Goal: Information Seeking & Learning: Learn about a topic

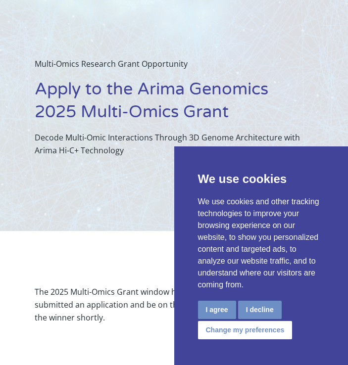
scroll to position [40, 0]
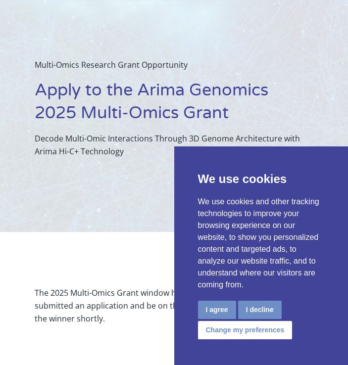
click at [147, 176] on div "Multi-Omics Research Grant Opportunity Apply to the Arima Genomics 2025 Multi-O…" at bounding box center [174, 108] width 278 height 218
click at [72, 207] on div "Multi-Omics Research Grant Opportunity Apply to the Arima Genomics 2025 Multi-O…" at bounding box center [174, 108] width 278 height 218
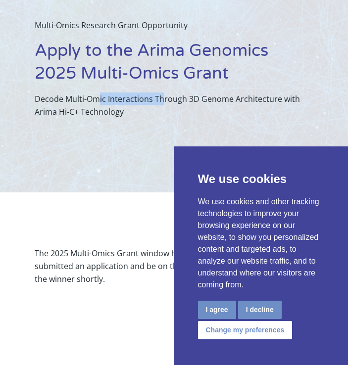
drag, startPoint x: 110, startPoint y: 98, endPoint x: 162, endPoint y: 101, distance: 51.6
click at [162, 101] on p "Decode Multi-Omic Interactions Through 3D Genome Architecture with Arima Hi-C+ …" at bounding box center [174, 106] width 278 height 26
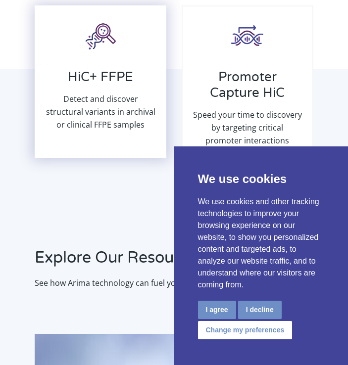
scroll to position [722, 0]
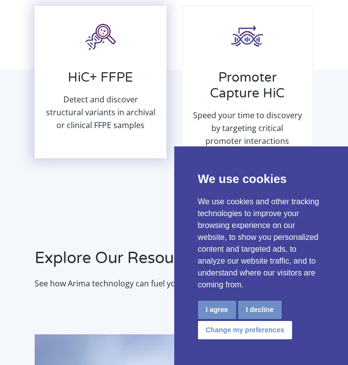
click at [107, 78] on h3 "HiC+ FFPE" at bounding box center [101, 81] width 110 height 23
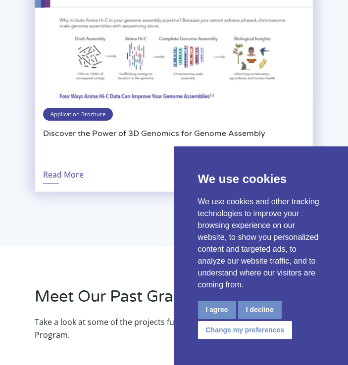
scroll to position [1672, 0]
click at [89, 113] on span "Application Brochure" at bounding box center [78, 114] width 70 height 13
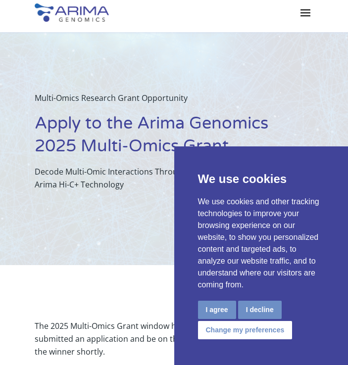
scroll to position [0, 0]
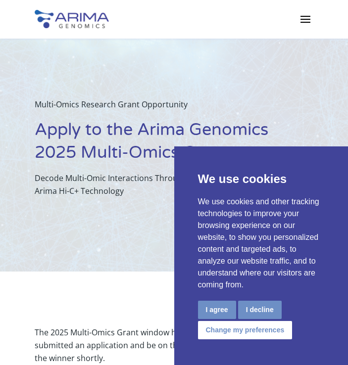
click at [298, 23] on span at bounding box center [305, 19] width 16 height 16
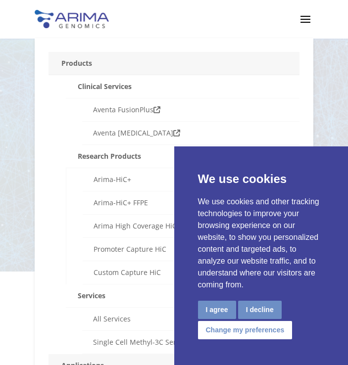
click at [313, 20] on span at bounding box center [305, 19] width 16 height 16
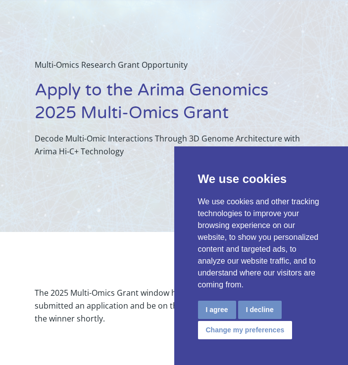
click at [130, 101] on h1 "Apply to the Arima Genomics 2025 Multi-Omics Grant" at bounding box center [174, 105] width 278 height 53
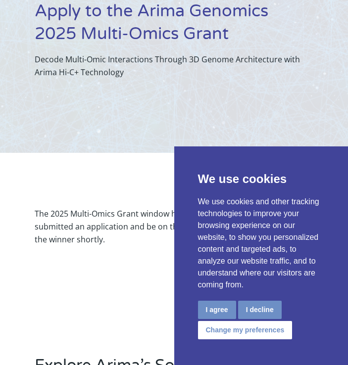
click at [126, 73] on p "Decode Multi-Omic Interactions Through 3D Genome Architecture with Arima Hi-C+ …" at bounding box center [174, 66] width 278 height 26
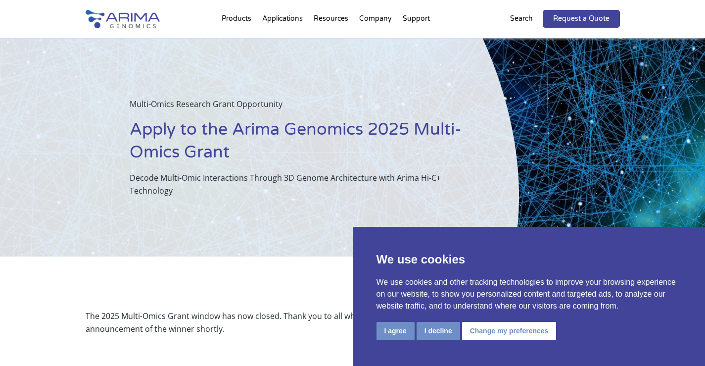
drag, startPoint x: 299, startPoint y: 136, endPoint x: 320, endPoint y: 134, distance: 20.8
click at [300, 136] on h1 "Apply to the Arima Genomics 2025 Multi-Omics Grant" at bounding box center [300, 144] width 340 height 53
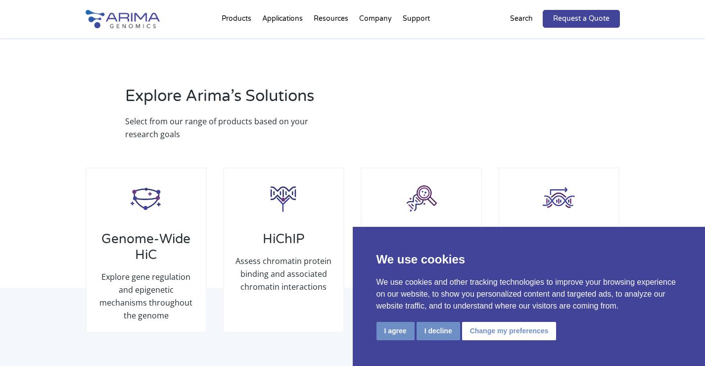
scroll to position [356, 0]
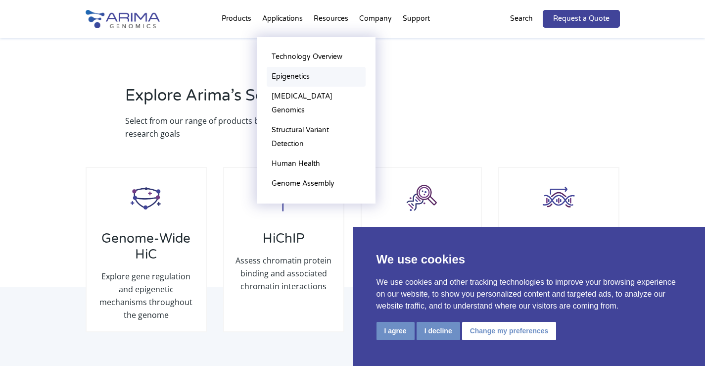
click at [292, 80] on link "Epigenetics" at bounding box center [316, 77] width 99 height 20
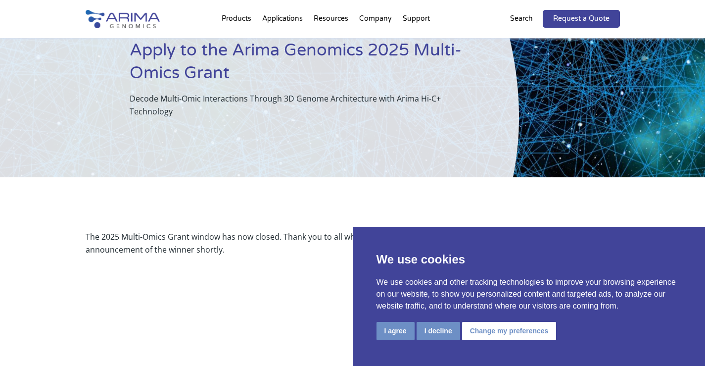
scroll to position [0, 0]
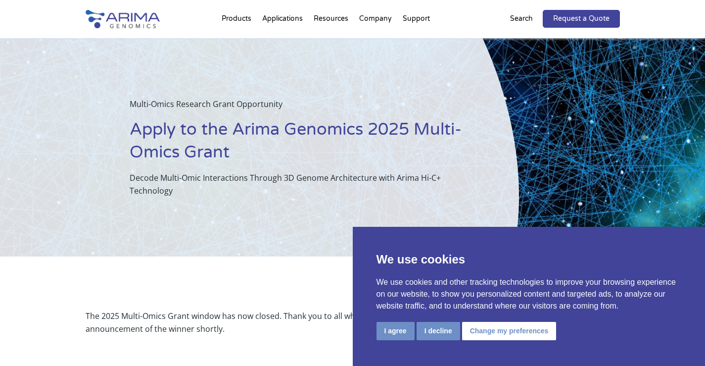
click at [219, 128] on h1 "Apply to the Arima Genomics 2025 Multi-Omics Grant" at bounding box center [300, 144] width 340 height 53
click at [218, 123] on h1 "Apply to the Arima Genomics 2025 Multi-Omics Grant" at bounding box center [300, 144] width 340 height 53
click at [183, 117] on p "Multi-Omics Research Grant Opportunity" at bounding box center [300, 108] width 340 height 21
drag, startPoint x: 214, startPoint y: 132, endPoint x: 248, endPoint y: 135, distance: 34.3
click at [217, 133] on h1 "Apply to the Arima Genomics 2025 Multi-Omics Grant" at bounding box center [300, 144] width 340 height 53
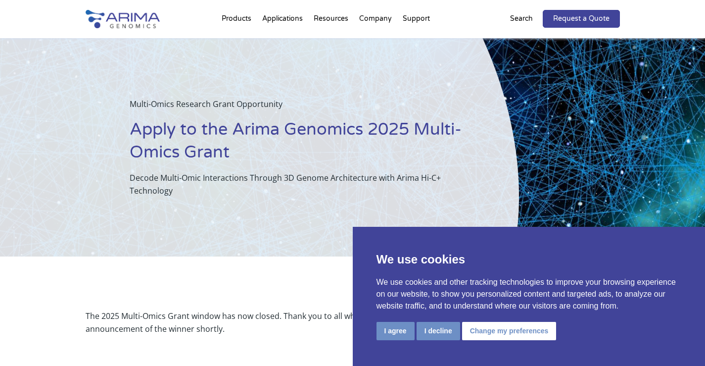
click at [232, 136] on h1 "Apply to the Arima Genomics 2025 Multi-Omics Grant" at bounding box center [300, 144] width 340 height 53
click at [274, 131] on h1 "Apply to the Arima Genomics 2025 Multi-Omics Grant" at bounding box center [300, 144] width 340 height 53
drag, startPoint x: 158, startPoint y: 172, endPoint x: 201, endPoint y: 175, distance: 43.2
click at [174, 176] on p "Decode Multi-Omic Interactions Through 3D Genome Architecture with Arima Hi-C+ …" at bounding box center [300, 184] width 340 height 26
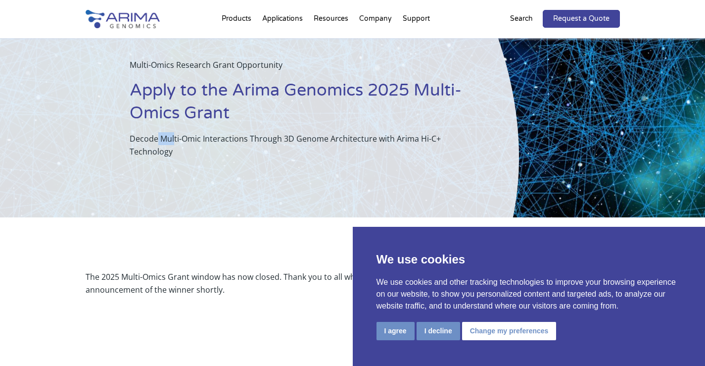
scroll to position [40, 0]
click at [347, 102] on div "Multi-Omics Research Grant Opportunity Apply to the Arima Genomics 2025 Multi-O…" at bounding box center [259, 108] width 519 height 218
drag, startPoint x: 493, startPoint y: 83, endPoint x: 382, endPoint y: 124, distance: 118.7
click at [347, 100] on div "Multi-Omics Research Grant Opportunity Apply to the Arima Genomics 2025 Multi-O…" at bounding box center [259, 108] width 519 height 218
drag, startPoint x: 273, startPoint y: 101, endPoint x: 221, endPoint y: 151, distance: 71.4
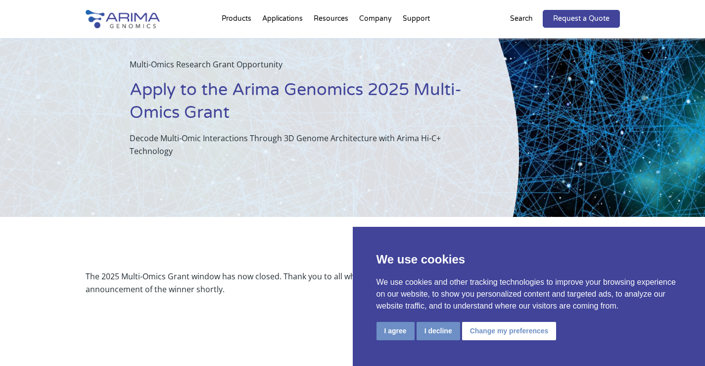
click at [271, 101] on h1 "Apply to the Arima Genomics 2025 Multi-Omics Grant" at bounding box center [300, 105] width 340 height 53
click at [208, 168] on div "Multi-Omics Research Grant Opportunity Apply to the Arima Genomics 2025 Multi-O…" at bounding box center [259, 108] width 519 height 218
click at [347, 335] on button "I decline" at bounding box center [439, 331] width 44 height 18
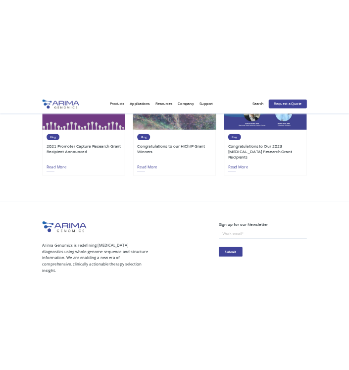
scroll to position [1267, 0]
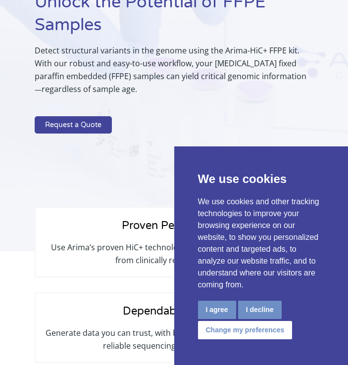
click at [232, 59] on p "Detect structural variants in the genome using the Arima-HiC+ FFPE kit. With ou…" at bounding box center [174, 73] width 278 height 59
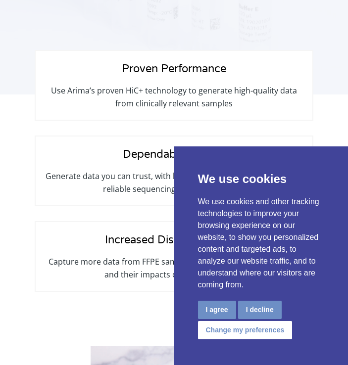
scroll to position [307, 0]
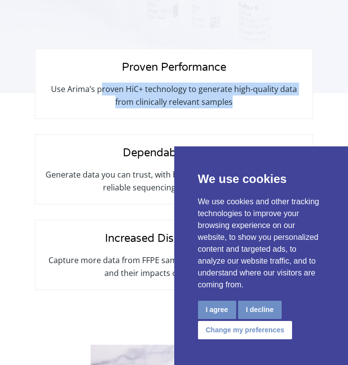
drag, startPoint x: 118, startPoint y: 90, endPoint x: 272, endPoint y: 103, distance: 154.0
click at [272, 103] on p "Use Arima’s proven HiC+ technology to generate high-quality data from clinicall…" at bounding box center [174, 96] width 256 height 26
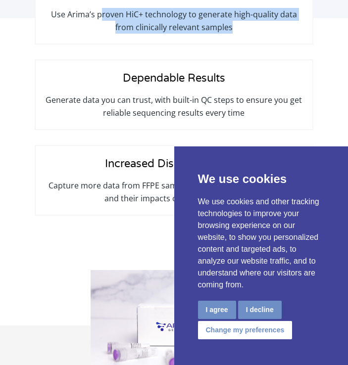
scroll to position [386, 0]
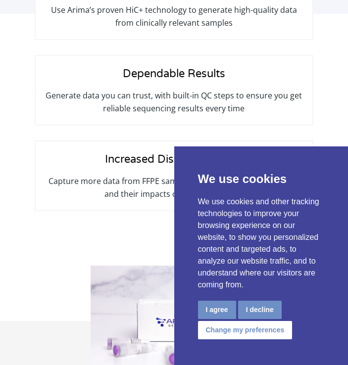
click at [87, 93] on p "Generate data you can trust, with built-in QC steps to ensure you get reliable …" at bounding box center [174, 102] width 256 height 26
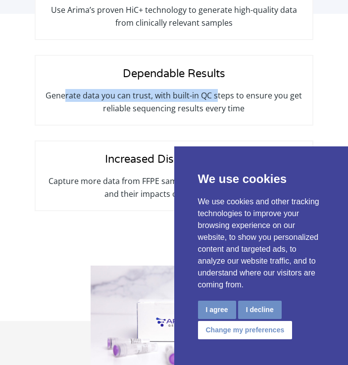
drag, startPoint x: 79, startPoint y: 97, endPoint x: 167, endPoint y: 130, distance: 93.7
click at [216, 104] on p "Generate data you can trust, with built-in QC steps to ensure you get reliable …" at bounding box center [174, 102] width 256 height 26
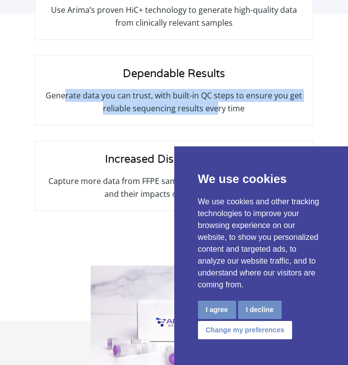
click at [196, 99] on p "Generate data you can trust, with built-in QC steps to ensure you get reliable …" at bounding box center [174, 102] width 256 height 26
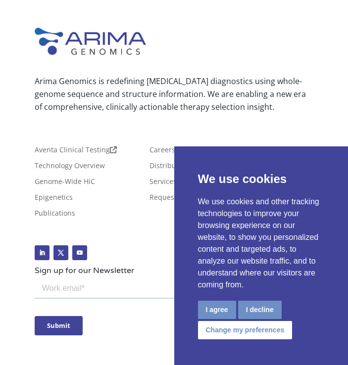
scroll to position [3930, 0]
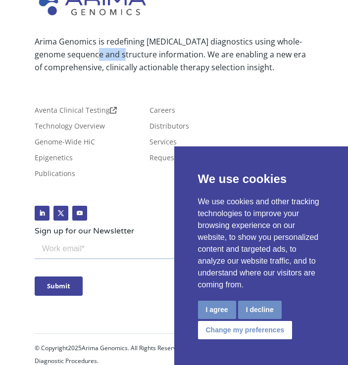
drag, startPoint x: 103, startPoint y: 68, endPoint x: 192, endPoint y: 70, distance: 88.6
click at [143, 68] on p "Arima Genomics is redefining [MEDICAL_DATA] diagnostics using whole-genome sequ…" at bounding box center [174, 54] width 278 height 39
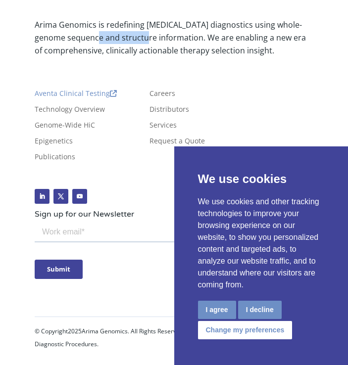
click at [66, 93] on link "Aventa Clinical Testing" at bounding box center [76, 95] width 82 height 11
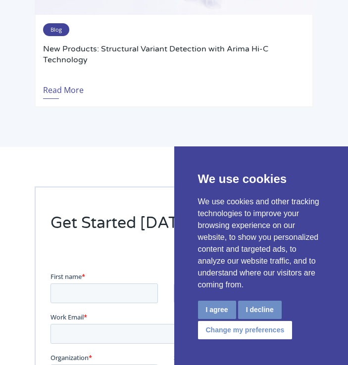
scroll to position [3148, 0]
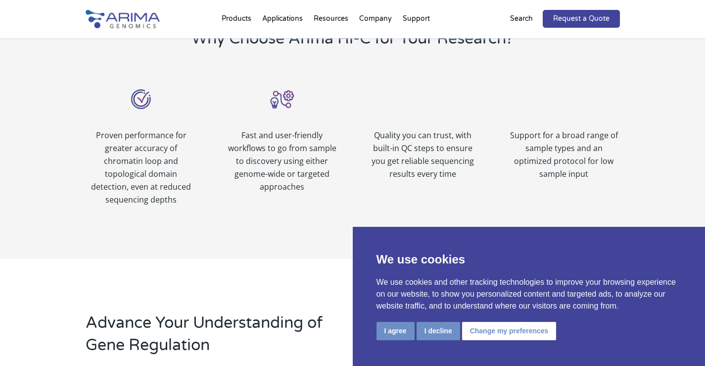
scroll to position [554, 0]
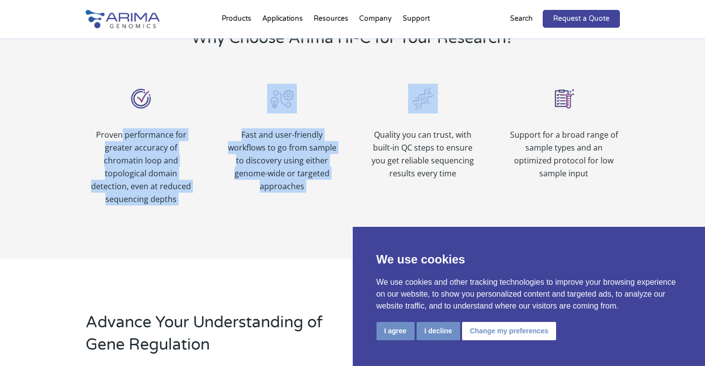
drag, startPoint x: 166, startPoint y: 139, endPoint x: 365, endPoint y: 131, distance: 199.6
click at [365, 131] on div "Proven performance for greater accuracy of chromatin loop and topological domai…" at bounding box center [353, 144] width 535 height 148
drag, startPoint x: 242, startPoint y: 151, endPoint x: 247, endPoint y: 153, distance: 5.5
click at [244, 152] on p "Fast and user-friendly workflows to go from sample to discovery using either ge…" at bounding box center [281, 160] width 111 height 64
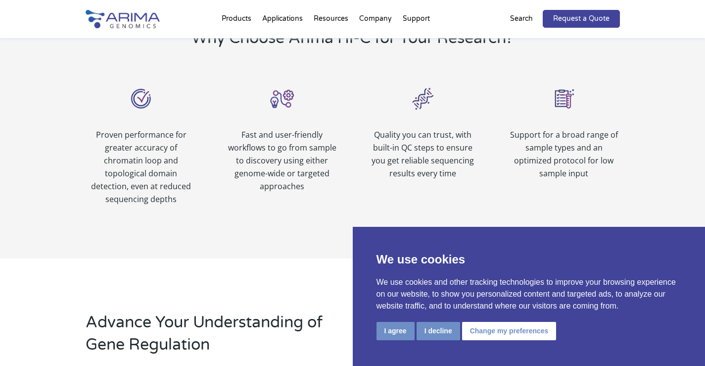
click at [458, 143] on p "Quality you can trust, with built-in QC steps to ensure you get reliable sequen…" at bounding box center [422, 153] width 111 height 51
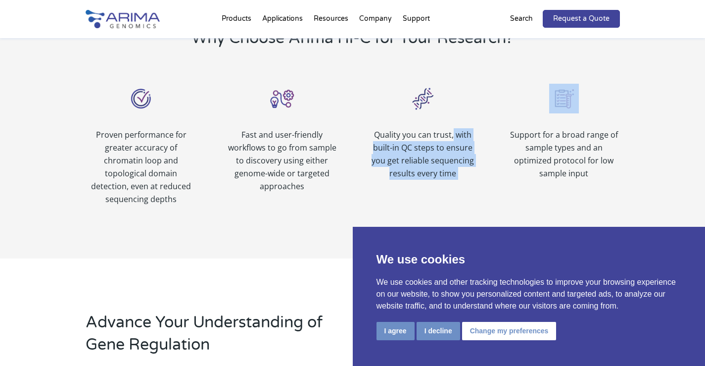
drag, startPoint x: 458, startPoint y: 139, endPoint x: 497, endPoint y: 139, distance: 38.6
click at [497, 139] on div "Proven performance for greater accuracy of chromatin loop and topological domai…" at bounding box center [353, 144] width 535 height 148
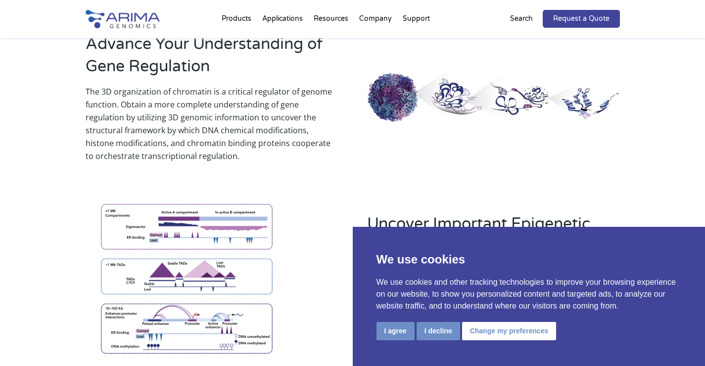
scroll to position [832, 0]
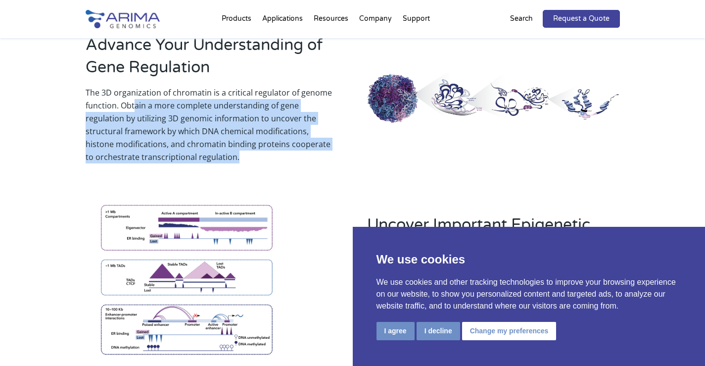
drag, startPoint x: 151, startPoint y: 92, endPoint x: 231, endPoint y: 147, distance: 97.4
click at [231, 147] on p "The 3D organization of chromatin is a critical regulator of genome function. ​​…" at bounding box center [212, 124] width 252 height 77
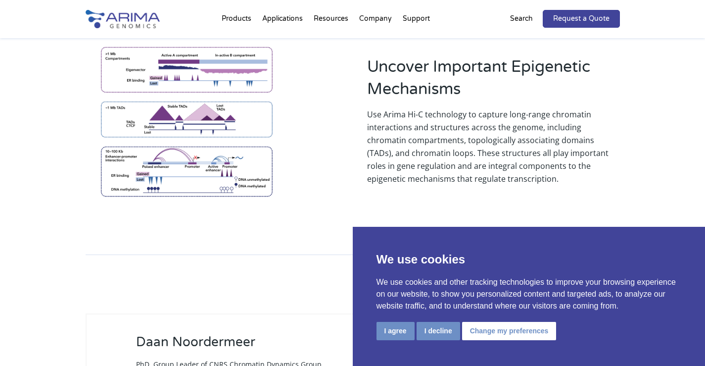
scroll to position [990, 0]
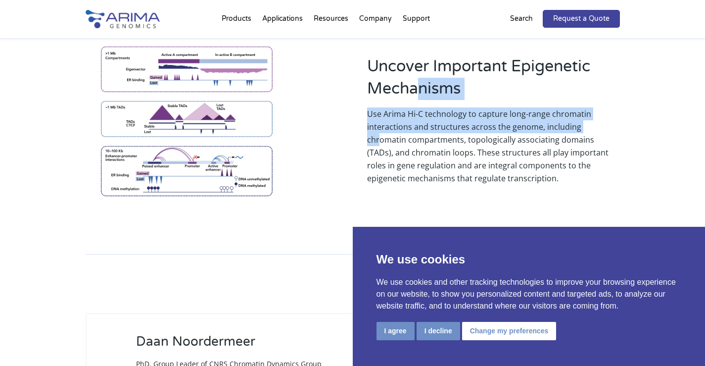
drag, startPoint x: 430, startPoint y: 92, endPoint x: 545, endPoint y: 110, distance: 117.3
click at [591, 110] on div "Uncover Important Epigenetic Mechanisms Use Arima Hi-C technology to capture lo…" at bounding box center [493, 119] width 252 height 129
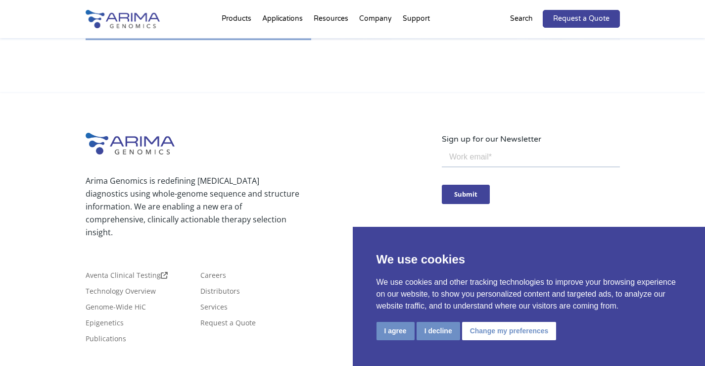
scroll to position [2104, 0]
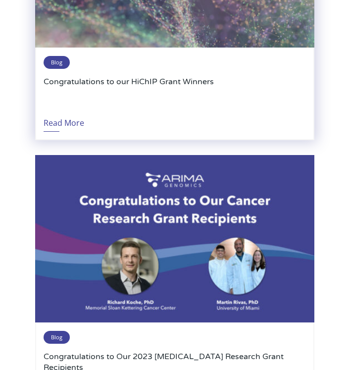
scroll to position [2455, 0]
